Goal: Navigation & Orientation: Find specific page/section

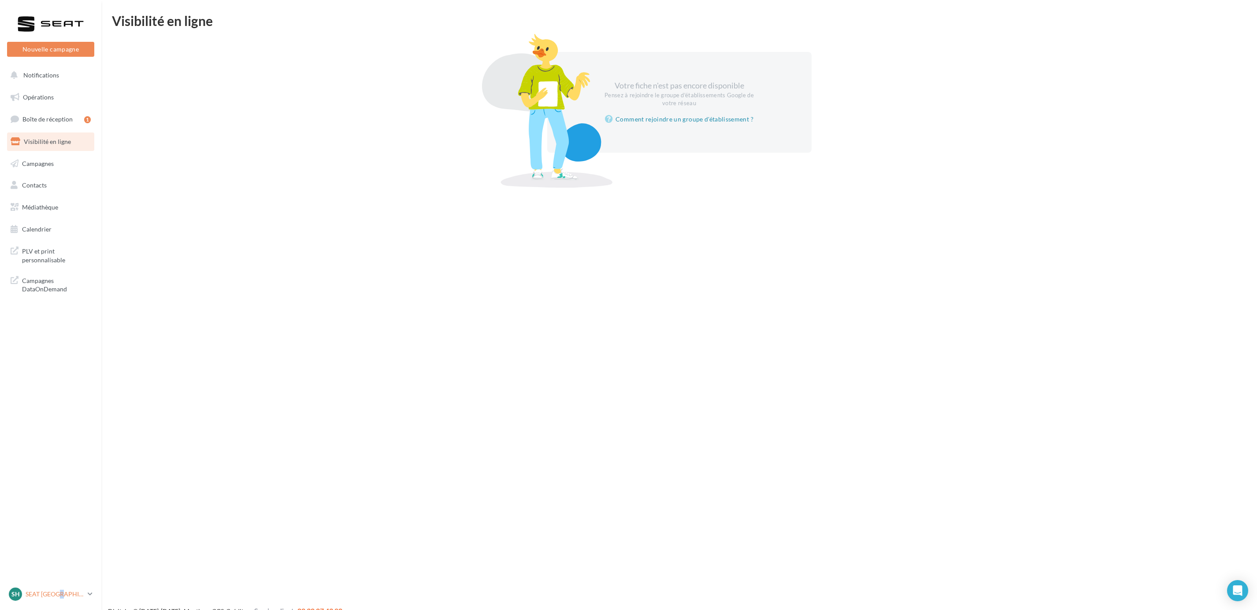
click at [65, 587] on link "SH SEAT [GEOGRAPHIC_DATA] SEAT-[GEOGRAPHIC_DATA]" at bounding box center [50, 594] width 87 height 17
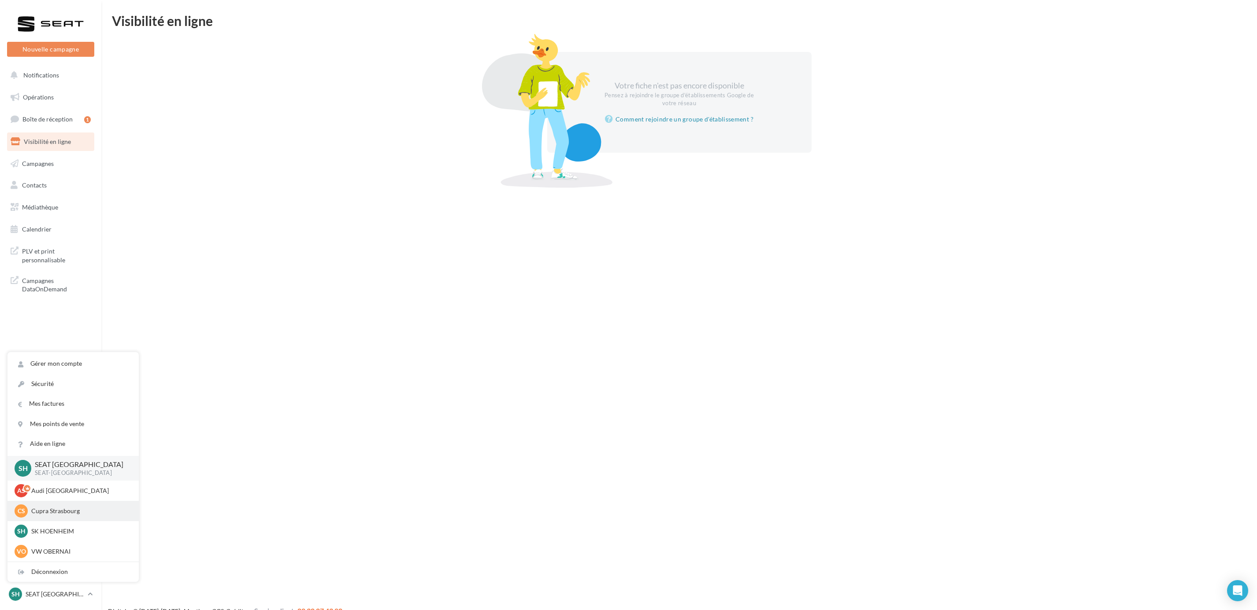
drag, startPoint x: 65, startPoint y: 587, endPoint x: 44, endPoint y: 509, distance: 80.3
click at [44, 509] on p "Cupra Strasbourg" at bounding box center [79, 511] width 97 height 9
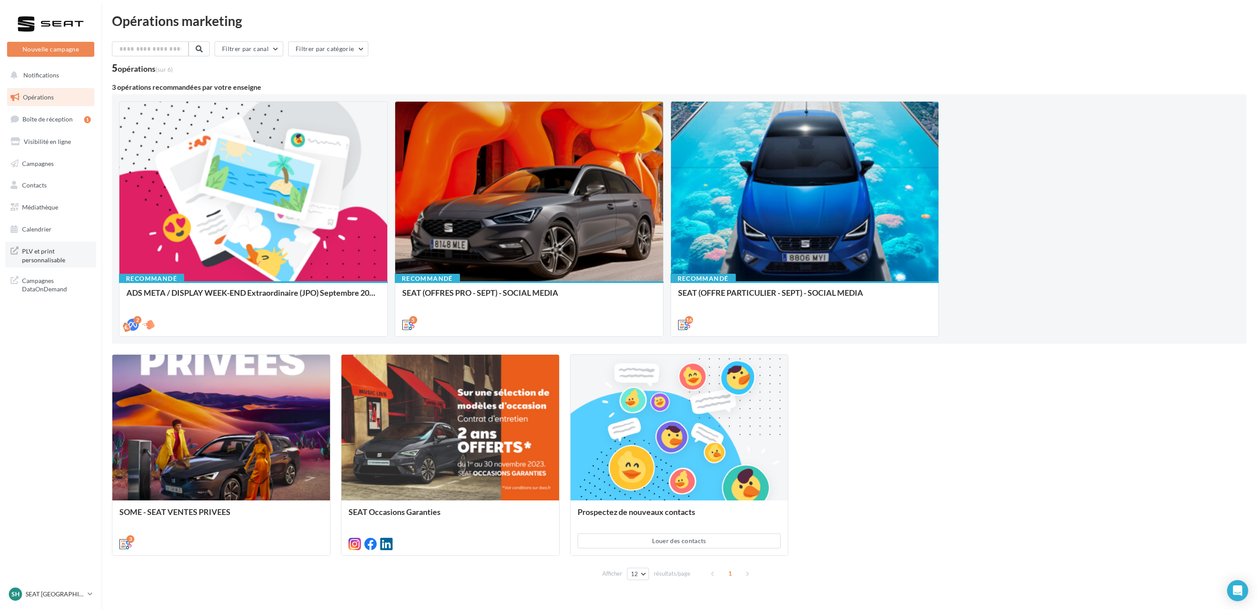
click at [40, 254] on span "PLV et print personnalisable" at bounding box center [56, 254] width 69 height 19
click at [49, 600] on div "SH SEAT [GEOGRAPHIC_DATA] SEAT-[GEOGRAPHIC_DATA]" at bounding box center [46, 594] width 75 height 13
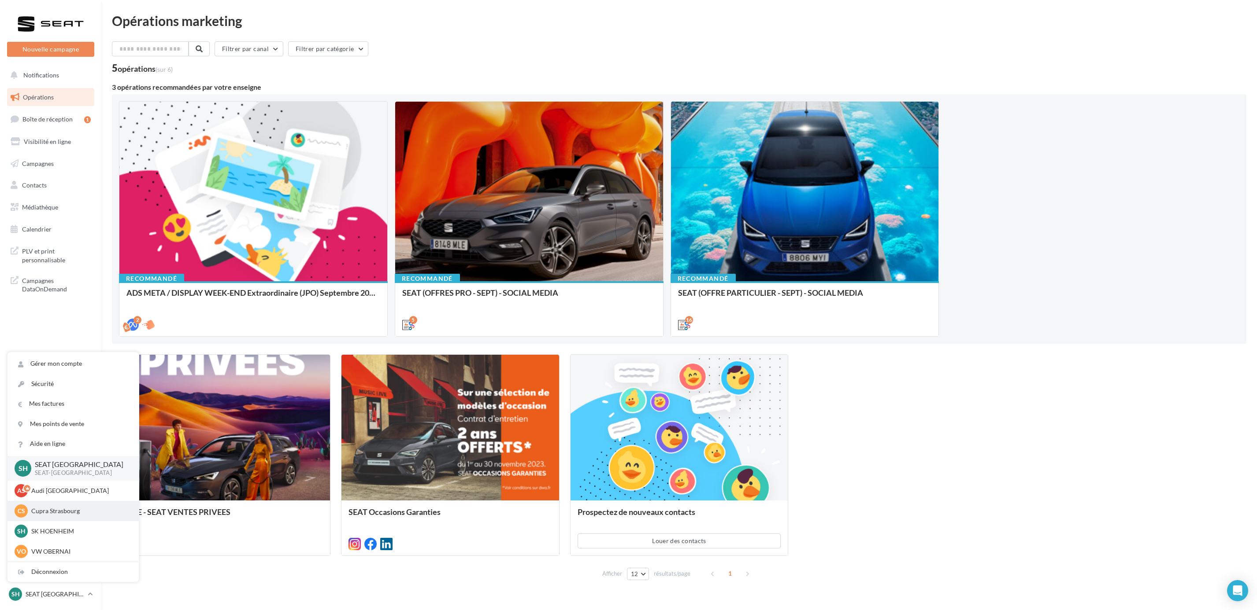
click at [74, 502] on div "CS Cupra Strasbourg cupra_strasbourg" at bounding box center [72, 511] width 131 height 20
click at [74, 503] on div "CS Cupra Strasbourg cupra_strasbourg" at bounding box center [72, 511] width 131 height 20
click at [55, 517] on div "CS Cupra Strasbourg cupra_strasbourg" at bounding box center [73, 511] width 117 height 13
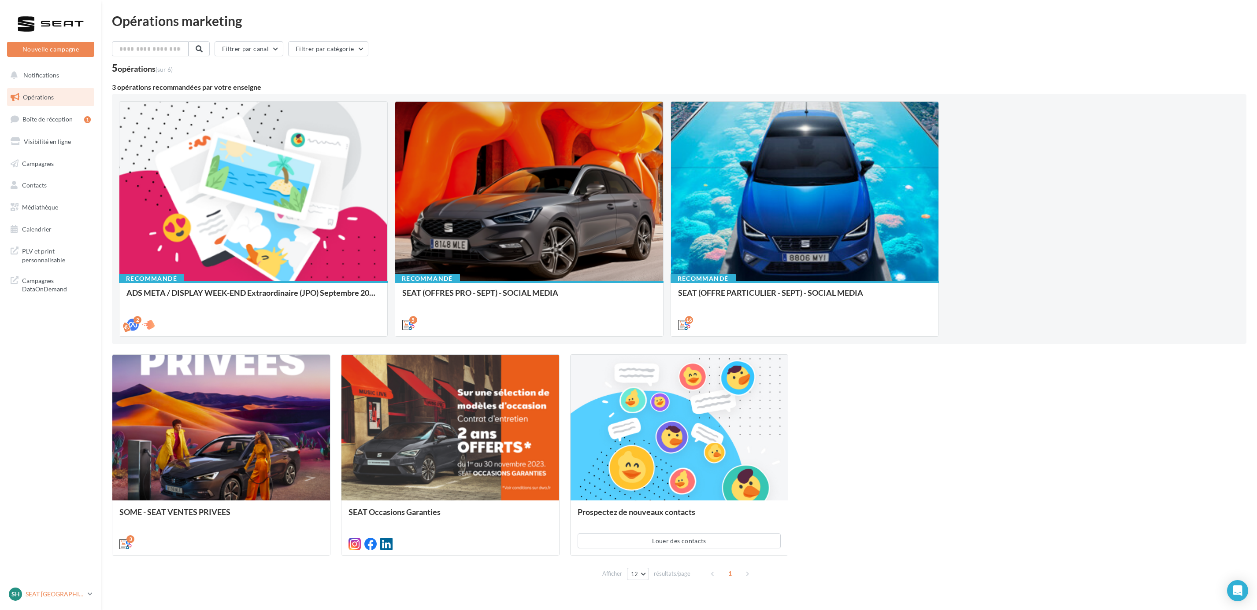
click at [66, 587] on link "SH SEAT HOENHEIM SEAT-HOENHEIM2" at bounding box center [50, 594] width 87 height 17
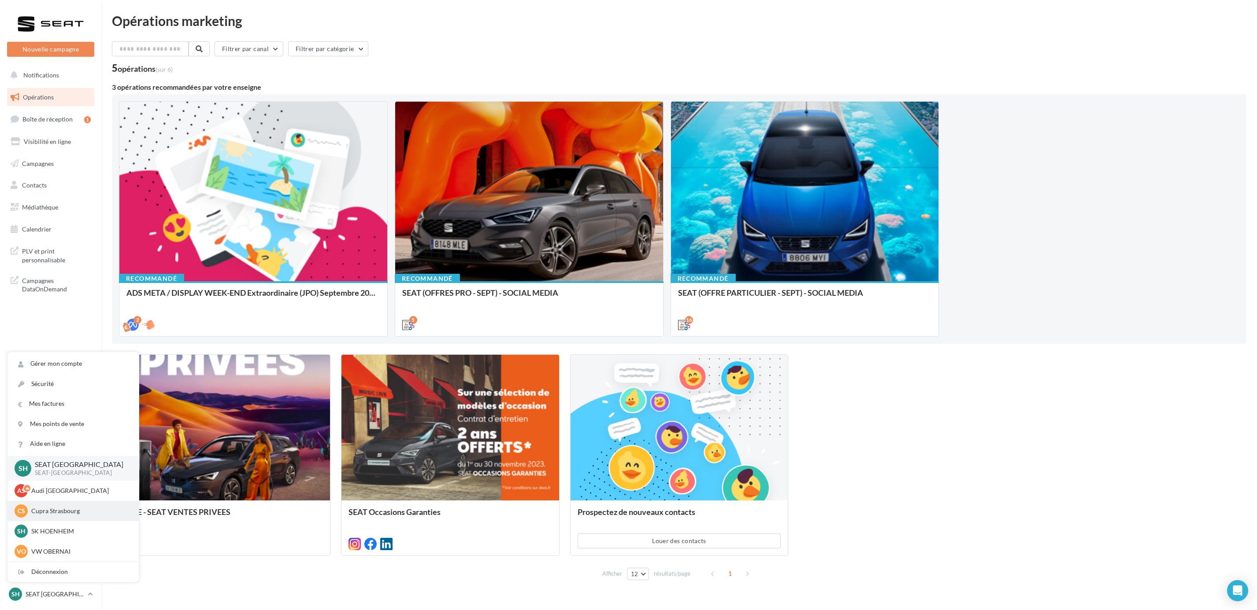
click at [49, 510] on p "Cupra Strasbourg" at bounding box center [79, 511] width 97 height 9
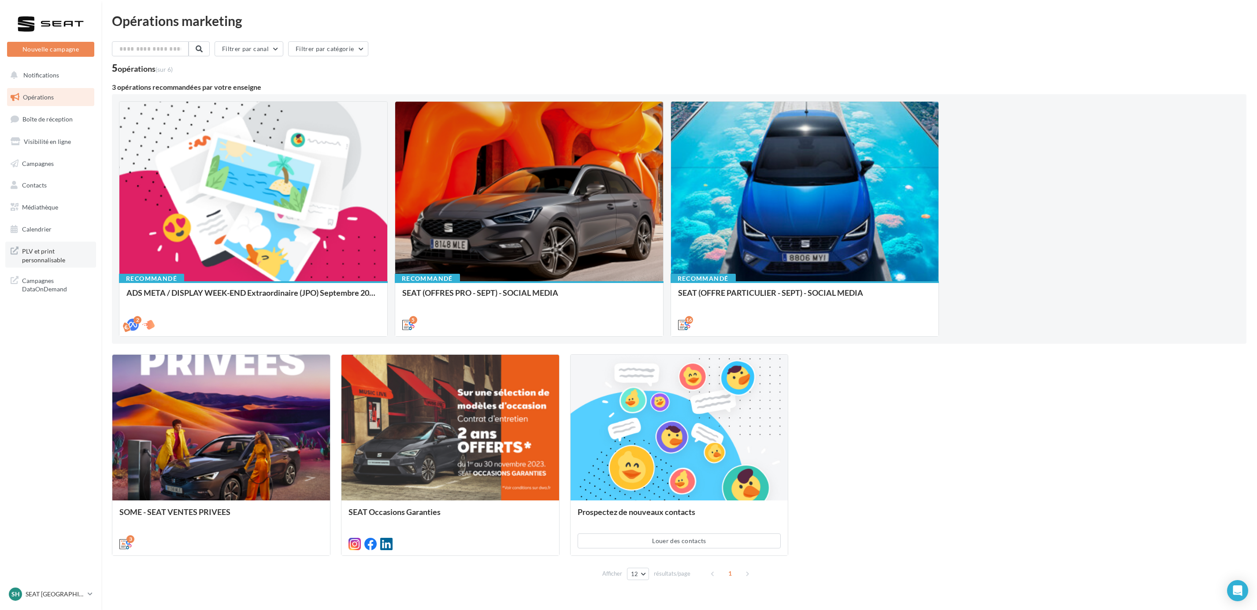
click at [54, 258] on span "PLV et print personnalisable" at bounding box center [56, 254] width 69 height 19
click at [42, 599] on div "SH SEAT [GEOGRAPHIC_DATA] SEAT-[GEOGRAPHIC_DATA]" at bounding box center [46, 594] width 75 height 13
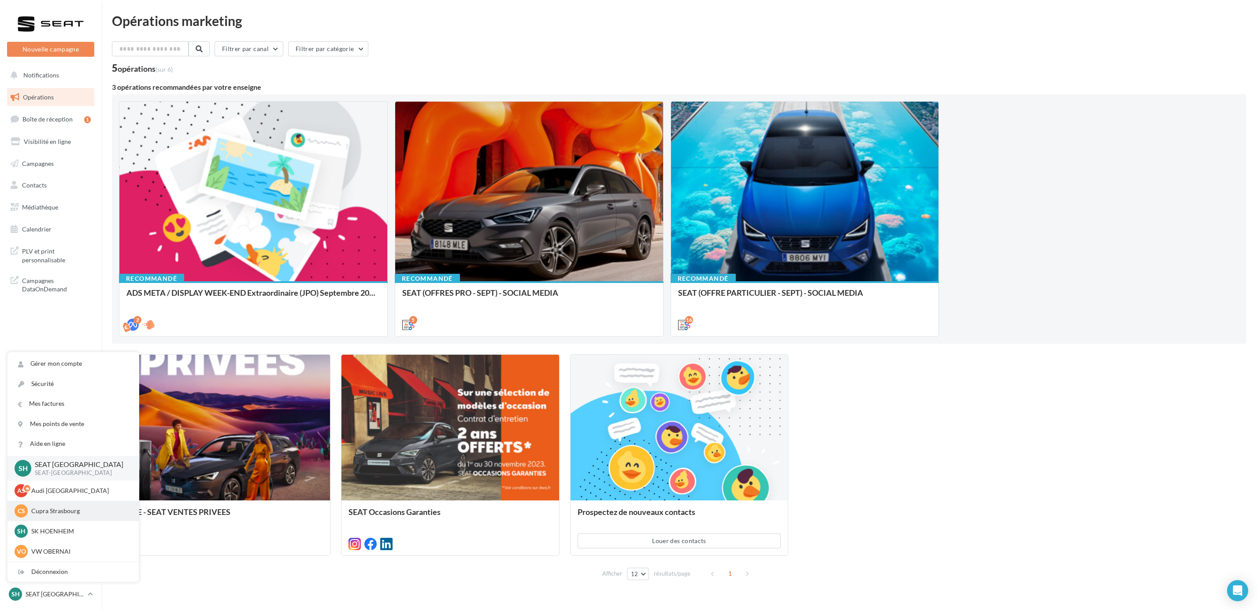
click at [69, 505] on div "CS Cupra Strasbourg cupra_strasbourg" at bounding box center [73, 511] width 117 height 13
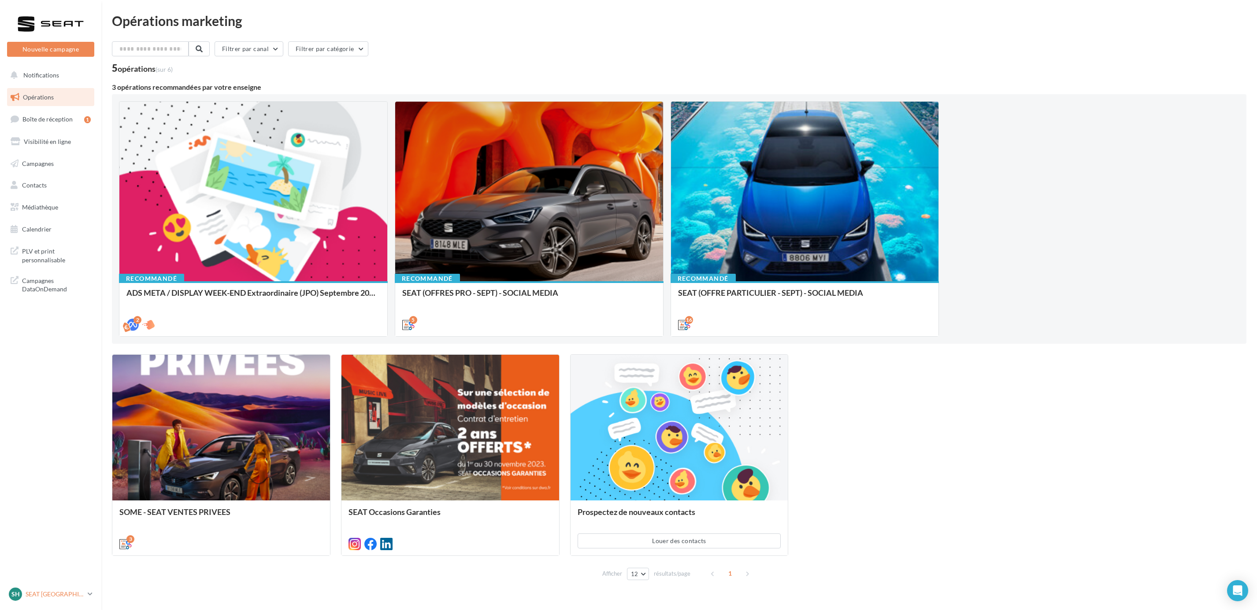
click at [52, 591] on p "SEAT [GEOGRAPHIC_DATA]" at bounding box center [55, 594] width 59 height 9
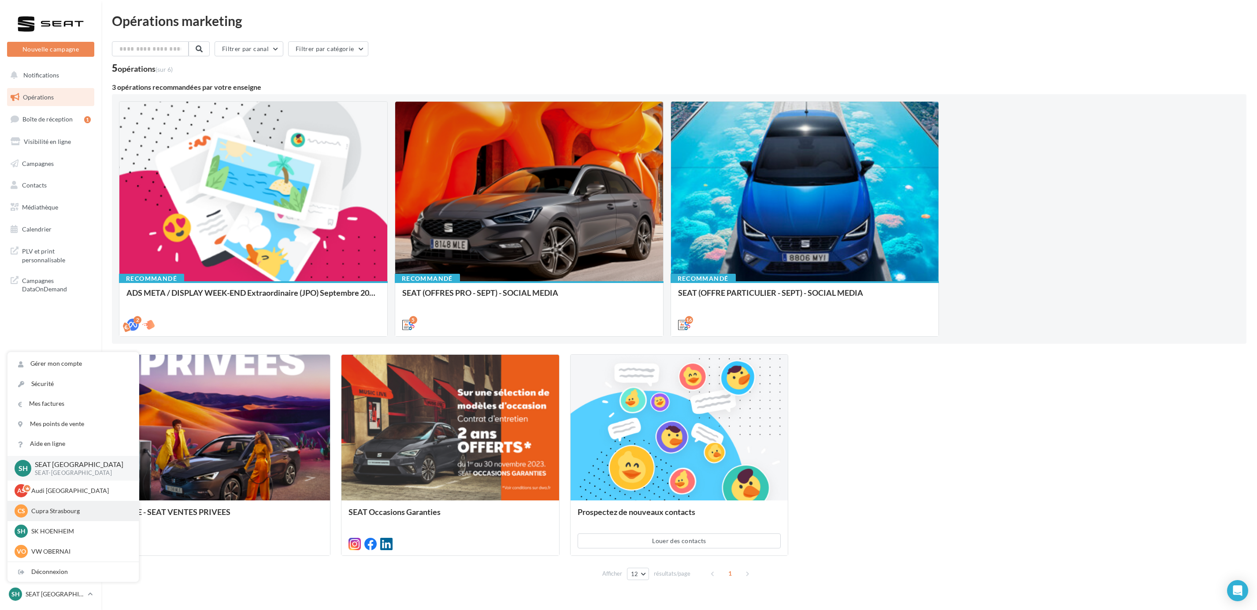
click at [52, 512] on p "Cupra Strasbourg" at bounding box center [79, 511] width 97 height 9
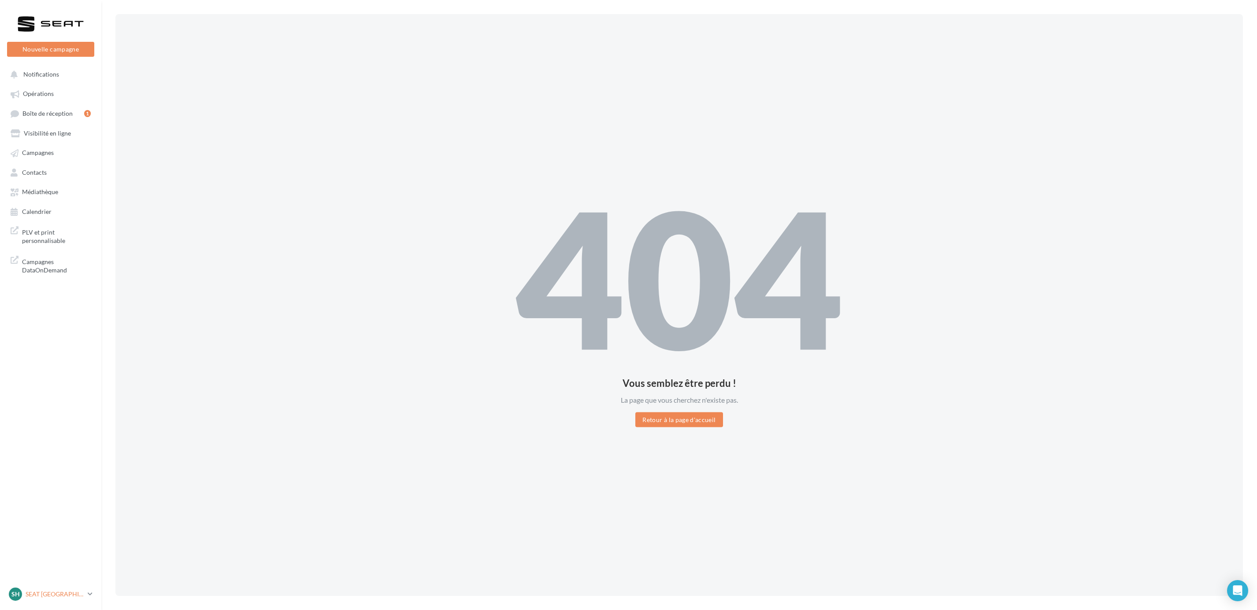
click at [73, 590] on p "SEAT [GEOGRAPHIC_DATA]" at bounding box center [55, 594] width 59 height 9
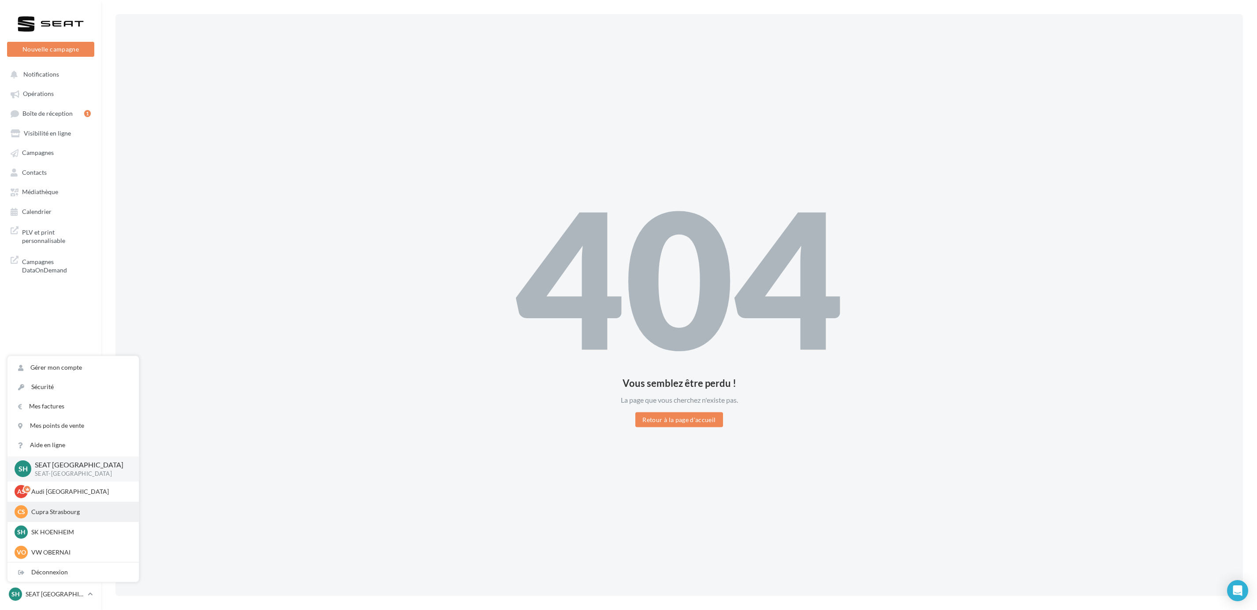
click at [59, 514] on p "Cupra Strasbourg" at bounding box center [79, 512] width 97 height 9
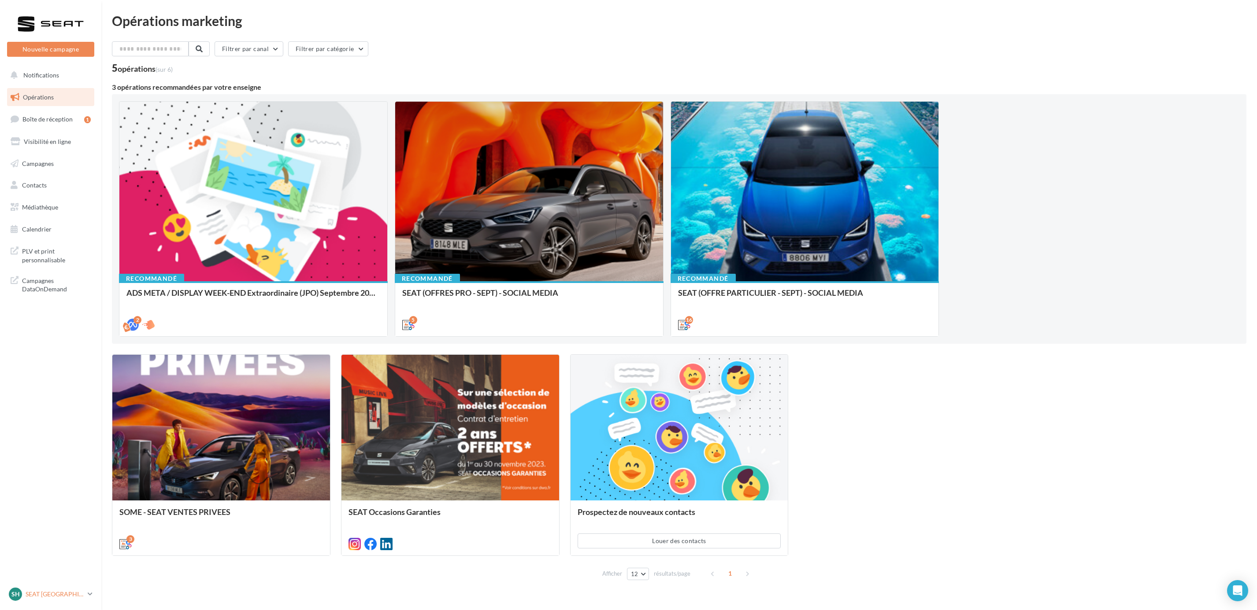
click at [70, 597] on p "SEAT [GEOGRAPHIC_DATA]" at bounding box center [55, 594] width 59 height 9
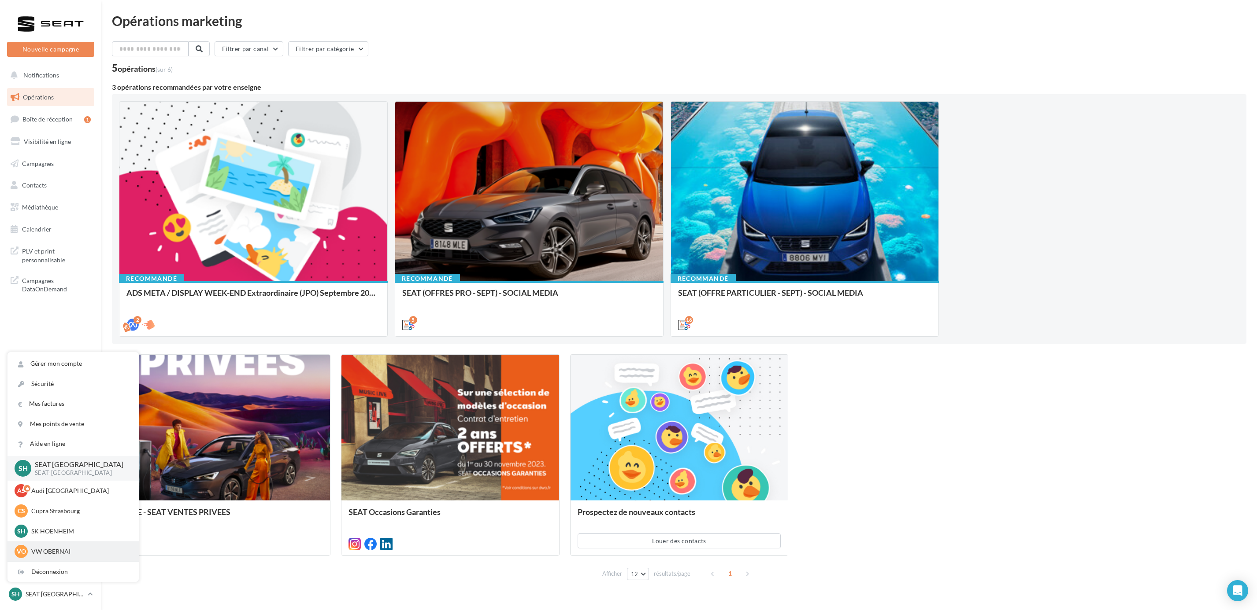
click at [50, 559] on div "VO VW OBERNAI vw-obe-dut" at bounding box center [72, 552] width 131 height 20
click at [50, 555] on p "VW OBERNAI" at bounding box center [79, 551] width 97 height 9
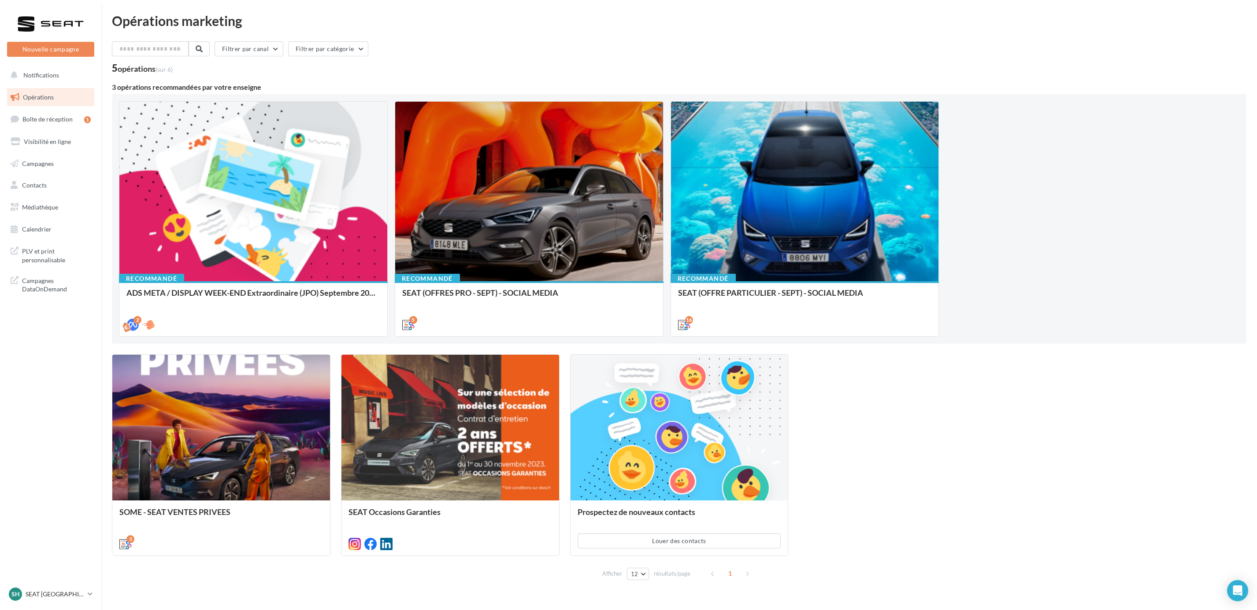
click at [83, 585] on nav "Nouvelle campagne Nouvelle campagne Notifications Opérations Boîte de réception…" at bounding box center [50, 305] width 101 height 610
click at [82, 594] on p "SEAT [GEOGRAPHIC_DATA]" at bounding box center [55, 594] width 59 height 9
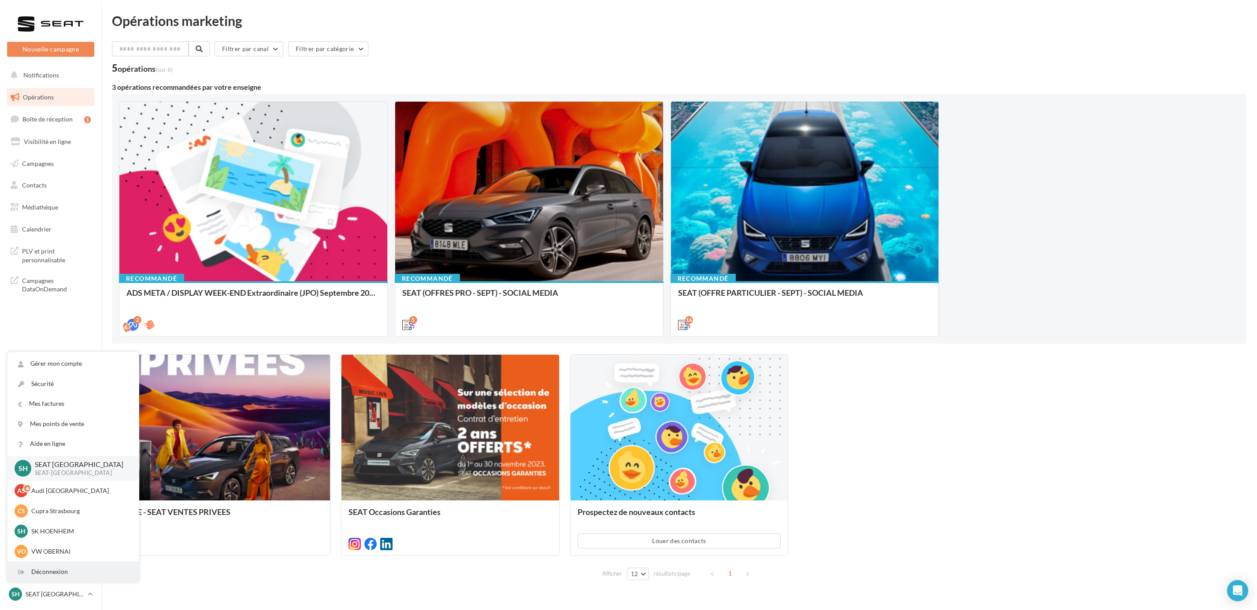
click at [48, 579] on div "Déconnexion" at bounding box center [72, 572] width 131 height 20
